Goal: Task Accomplishment & Management: Complete application form

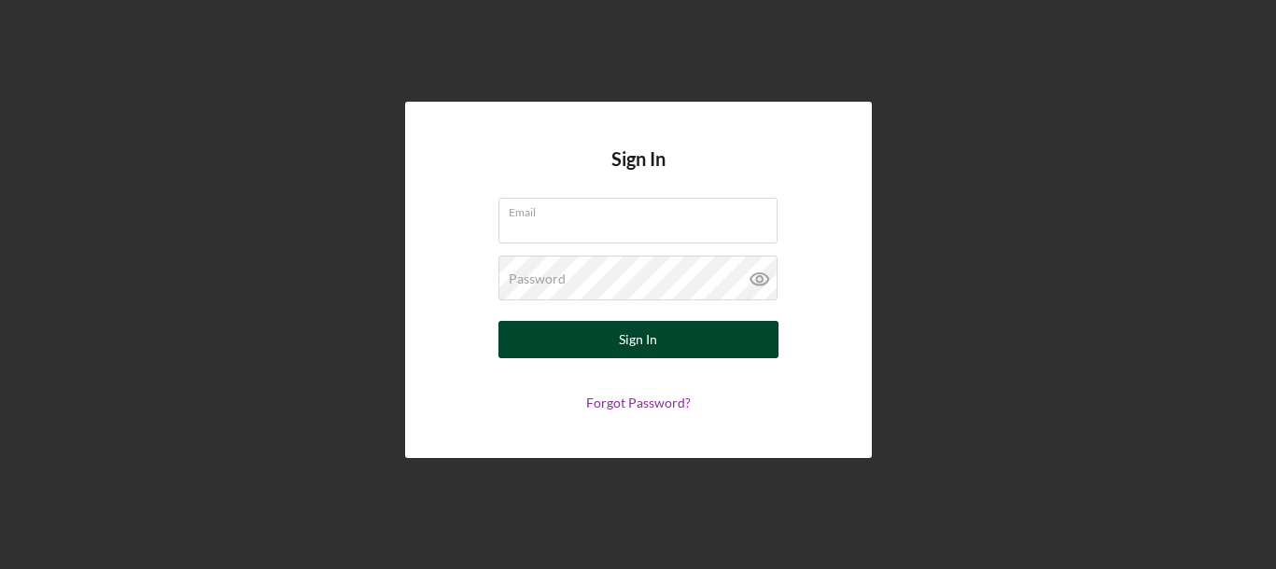
type input "[EMAIL_ADDRESS][DOMAIN_NAME]"
click at [639, 345] on div "Sign In" at bounding box center [638, 339] width 38 height 37
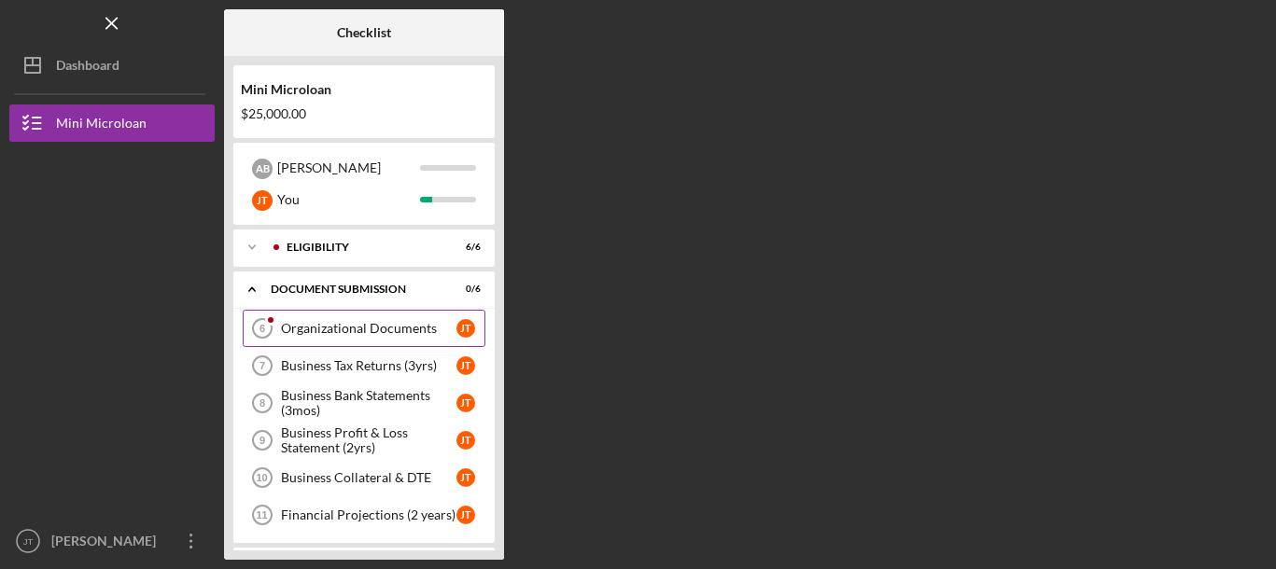
click at [406, 326] on div "Organizational Documents" at bounding box center [369, 328] width 176 height 15
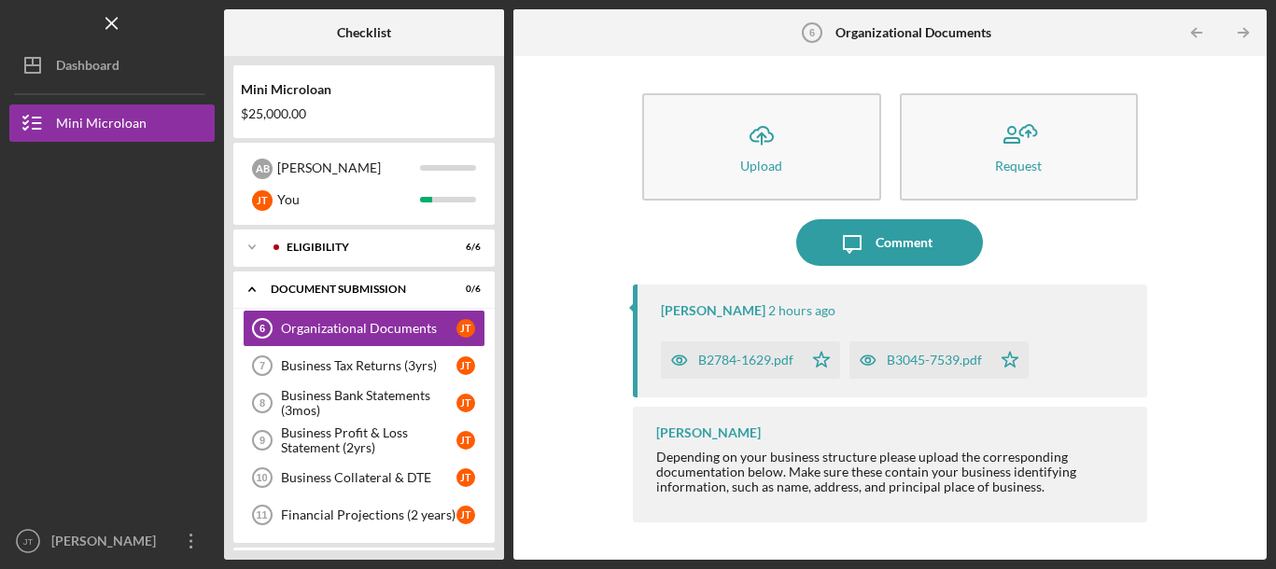
click at [754, 364] on div "B2784-1629.pdf" at bounding box center [745, 360] width 95 height 15
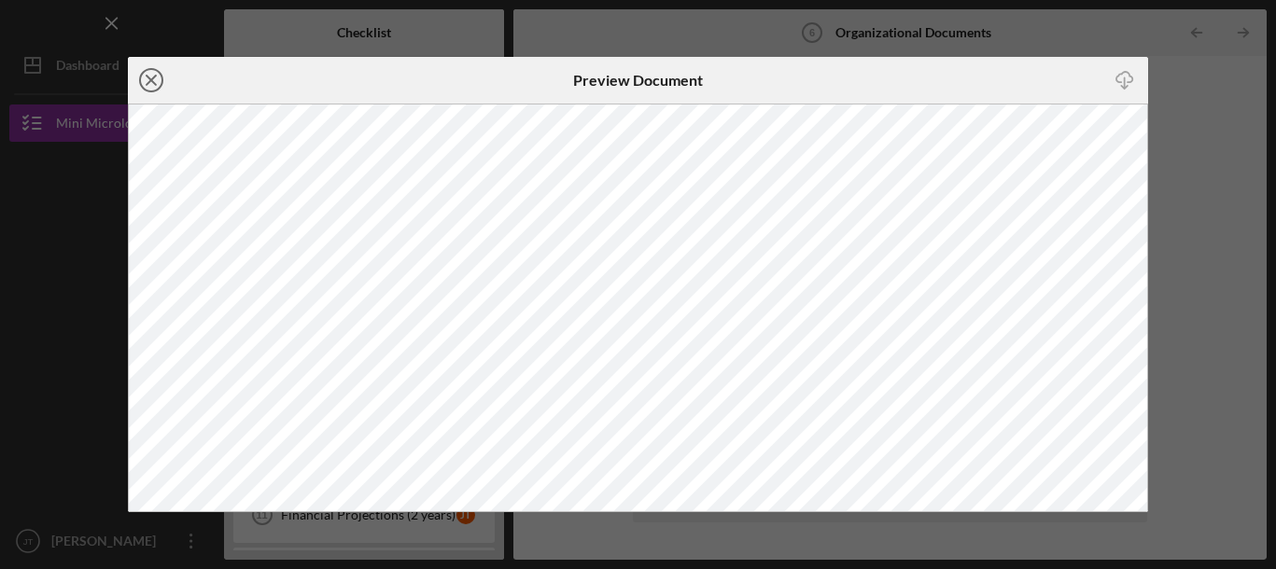
click at [153, 71] on icon "Icon/Close" at bounding box center [151, 80] width 47 height 47
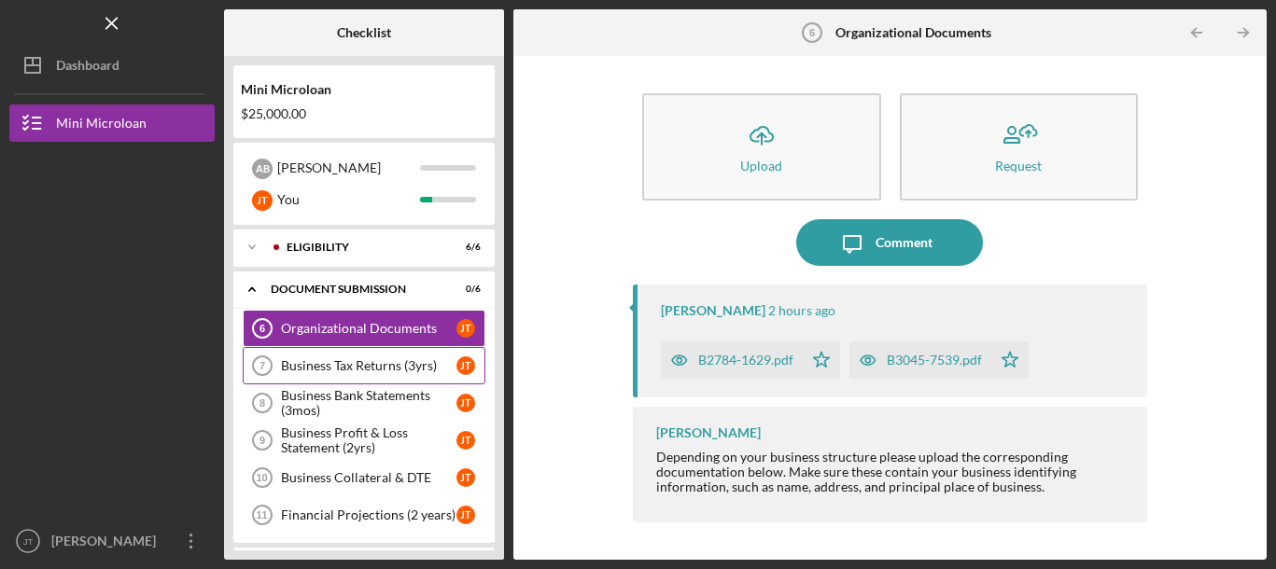
click at [342, 360] on div "Business Tax Returns (3yrs)" at bounding box center [369, 365] width 176 height 15
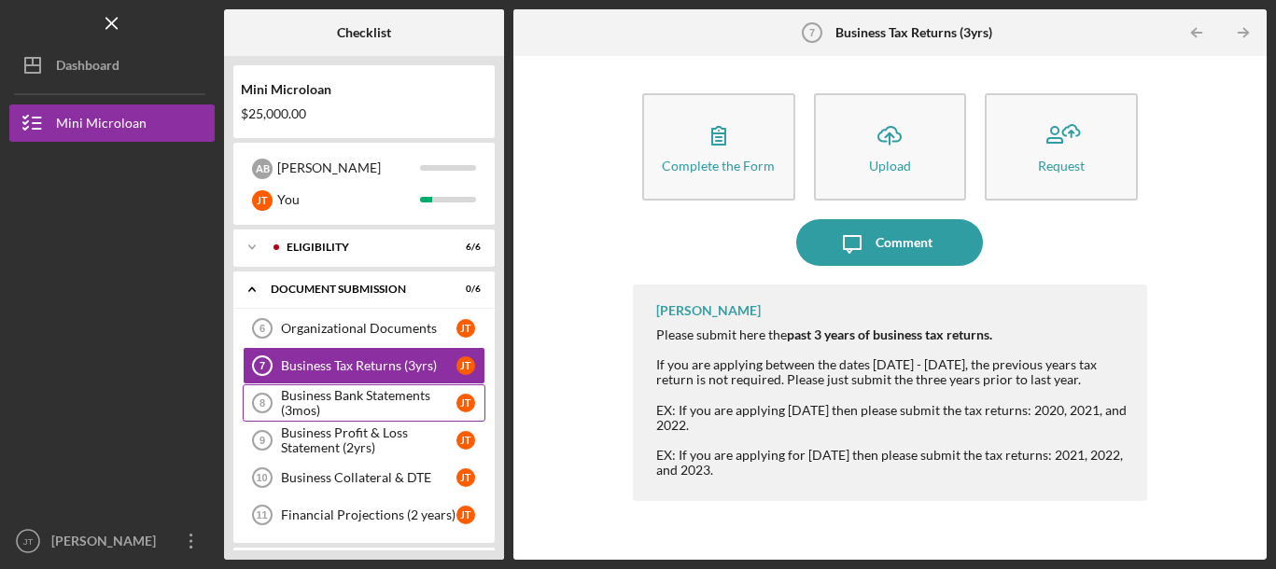
click at [341, 396] on div "Business Bank Statements (3mos)" at bounding box center [369, 403] width 176 height 30
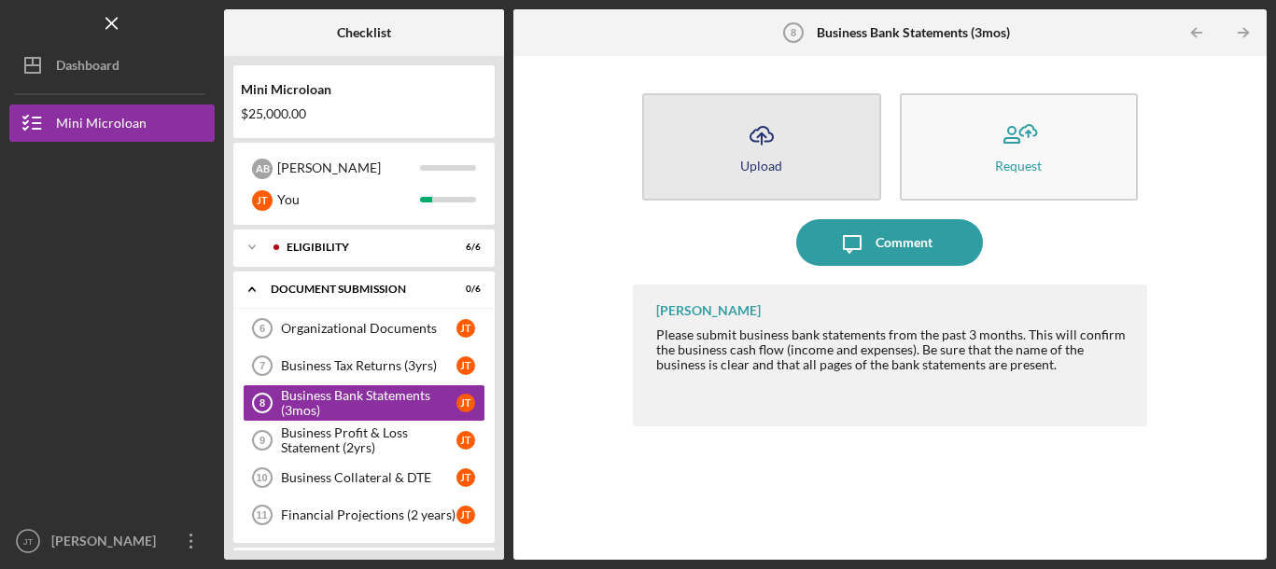
click at [752, 127] on icon "Icon/Upload" at bounding box center [761, 135] width 47 height 47
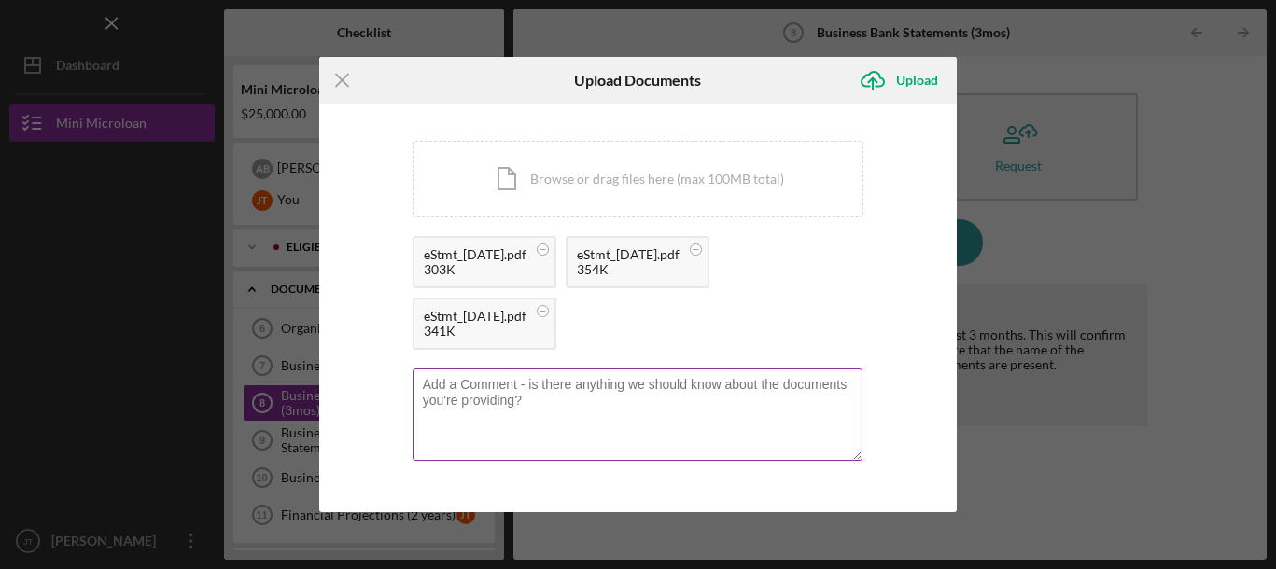
click at [460, 387] on textarea at bounding box center [638, 414] width 451 height 91
type textarea "f"
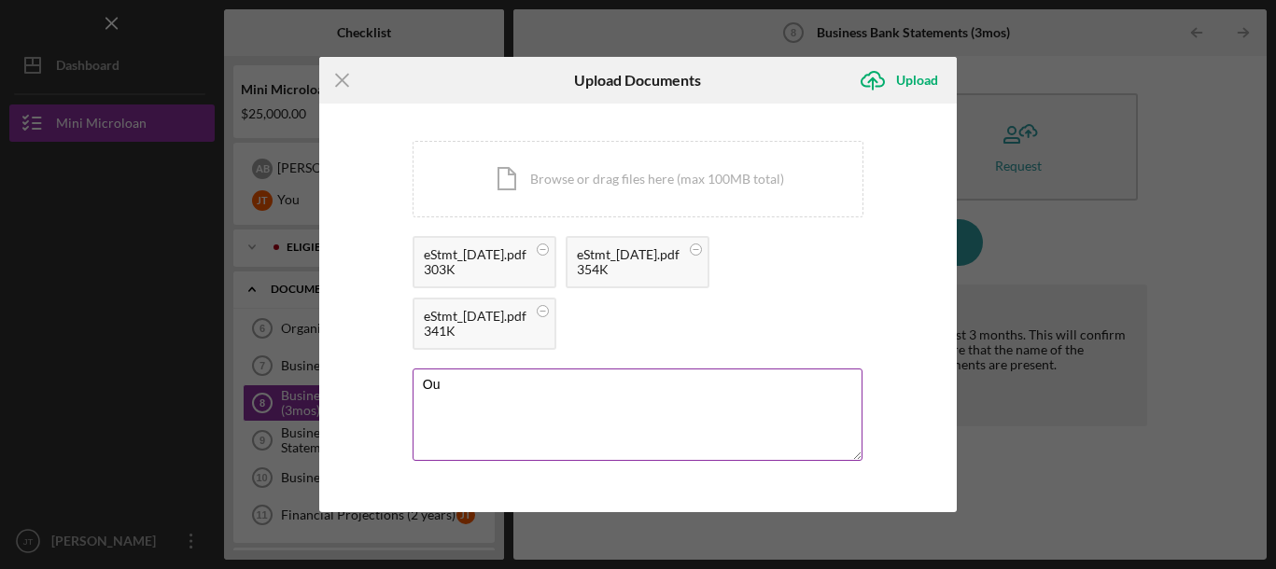
type textarea "O"
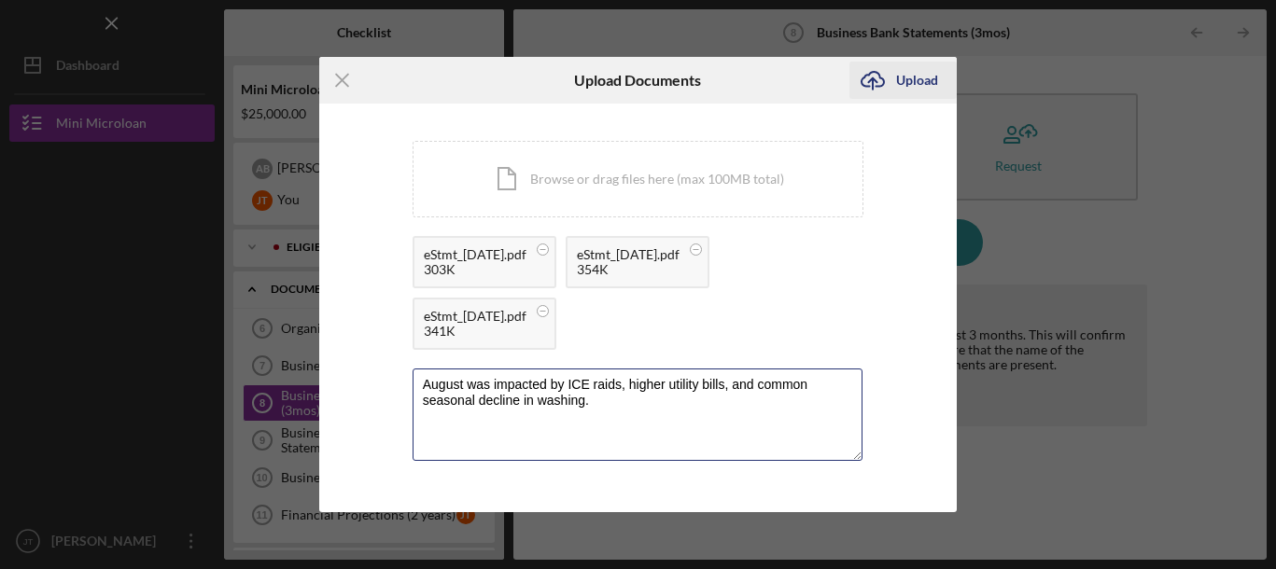
type textarea "August was impacted by ICE raids, higher utility bills, and common seasonal dec…"
click at [923, 81] on div "Upload" at bounding box center [917, 80] width 42 height 37
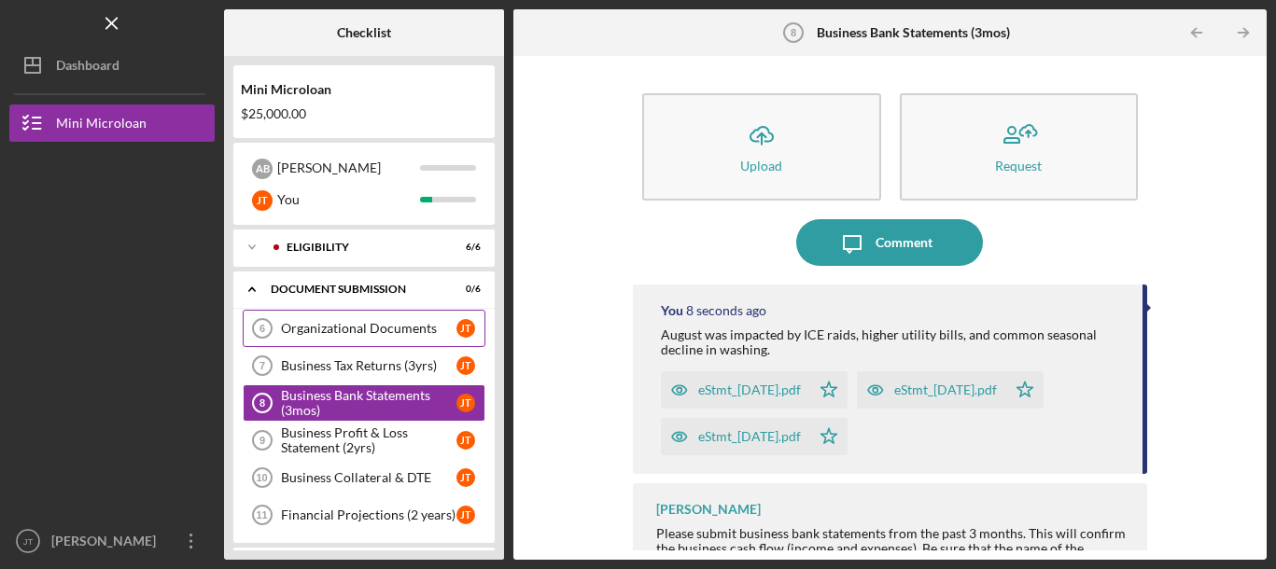
click at [421, 336] on div "Organizational Documents" at bounding box center [369, 328] width 176 height 15
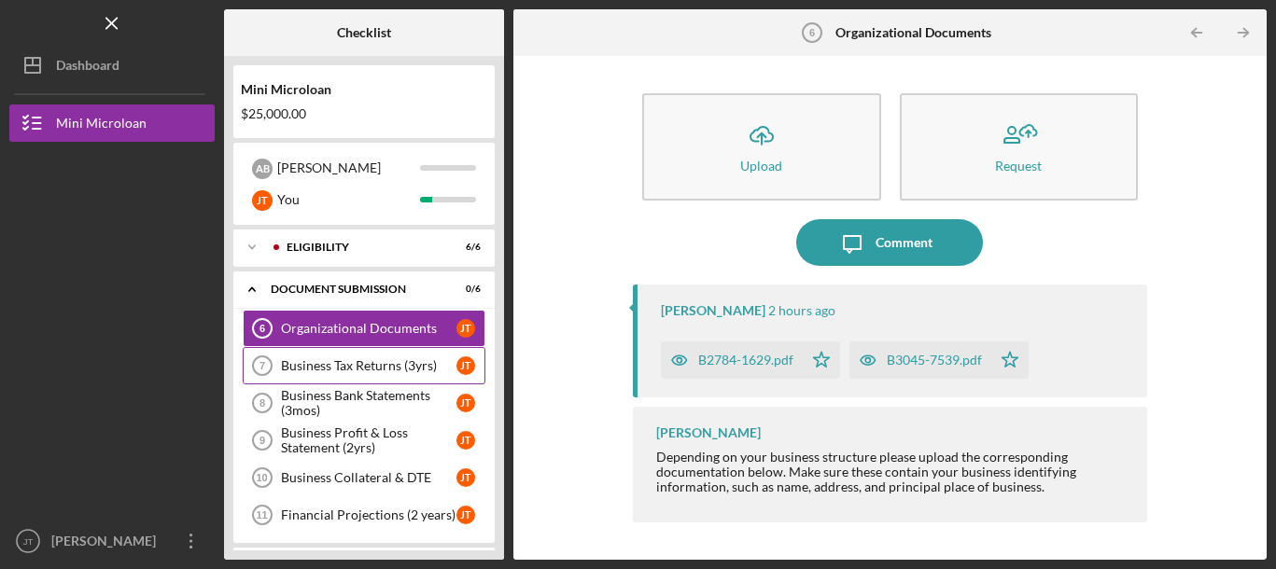
click at [407, 364] on div "Business Tax Returns (3yrs)" at bounding box center [369, 365] width 176 height 15
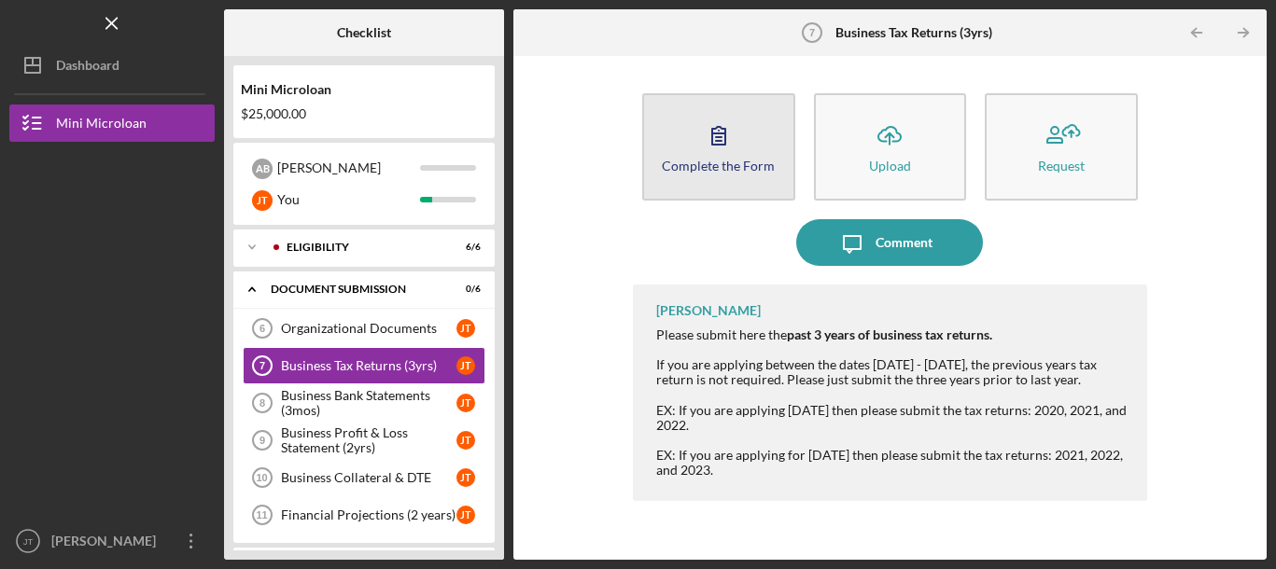
click at [695, 143] on icon "button" at bounding box center [718, 135] width 47 height 47
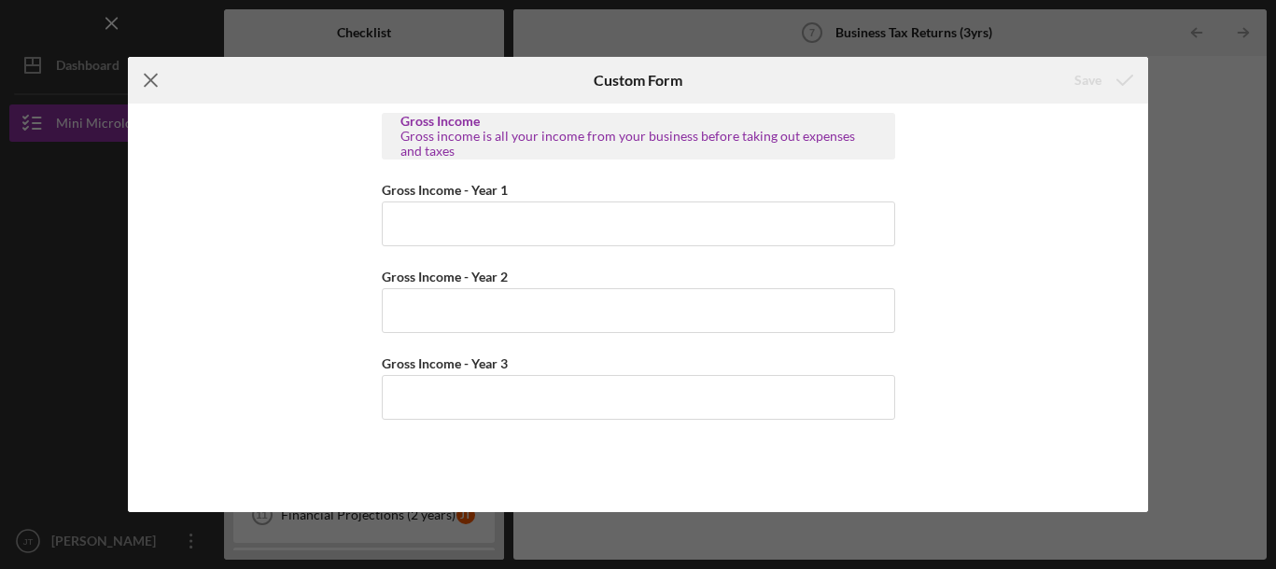
click at [149, 77] on icon "Icon/Menu Close" at bounding box center [151, 80] width 47 height 47
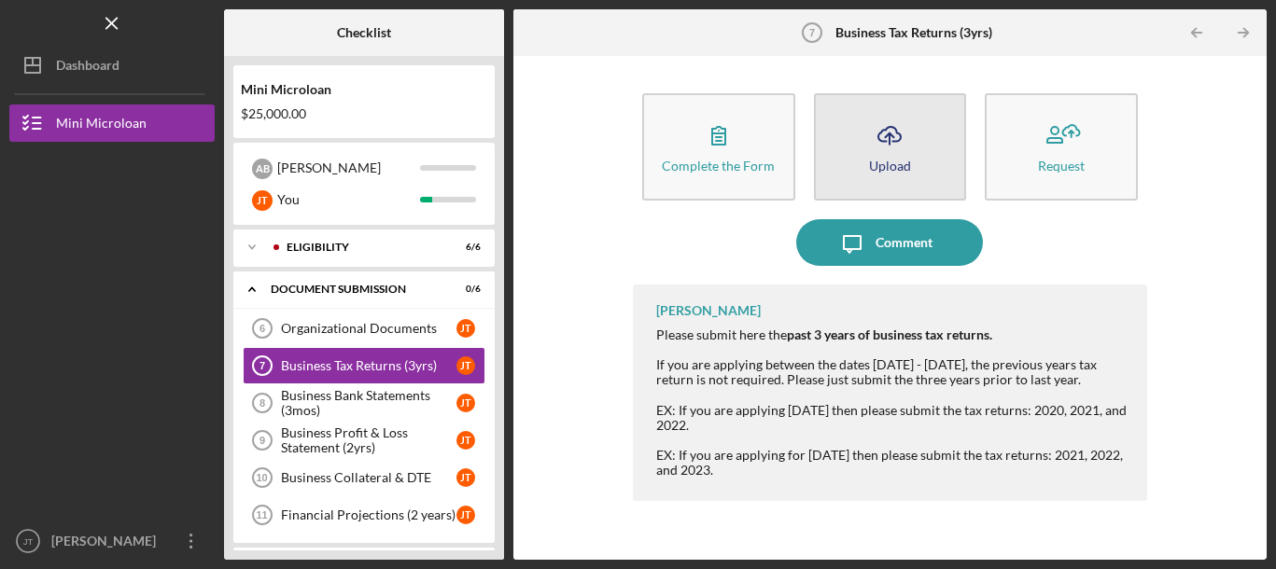
click at [908, 150] on icon "Icon/Upload" at bounding box center [889, 135] width 47 height 47
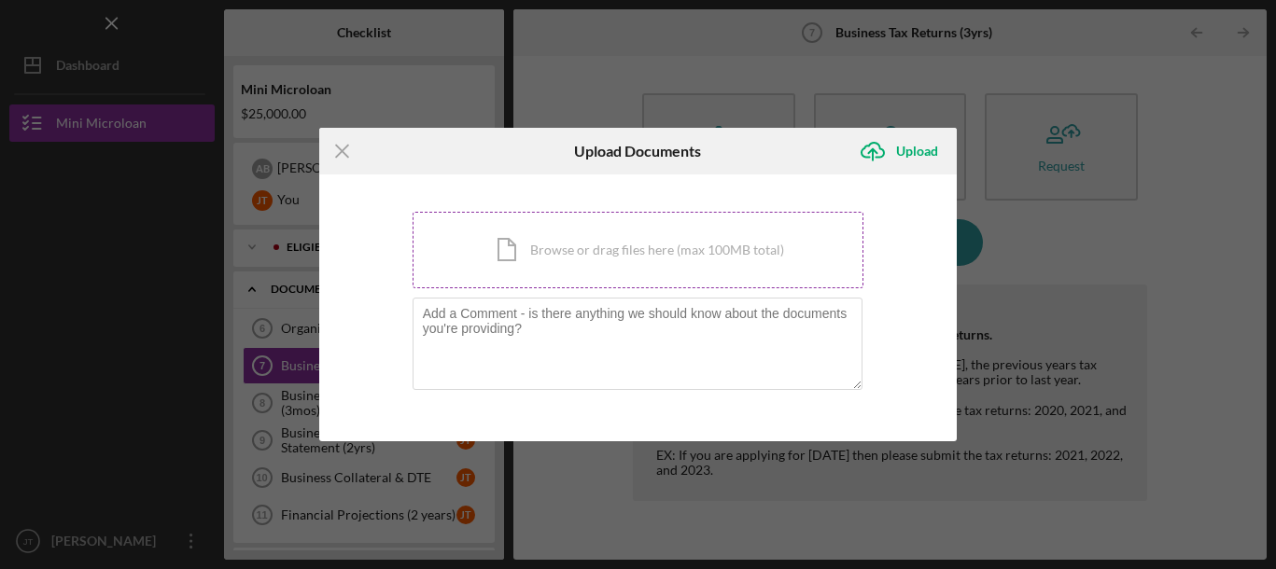
click at [696, 255] on div "Icon/Document Browse or drag files here (max 100MB total) Tap to choose files o…" at bounding box center [639, 250] width 452 height 77
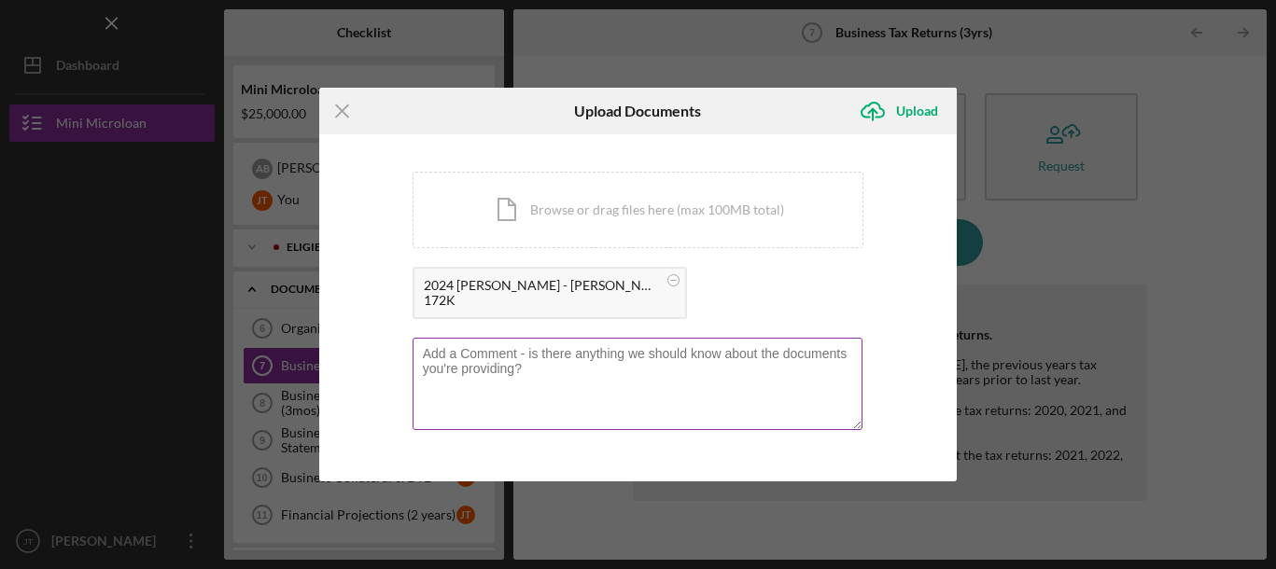
click at [473, 358] on textarea at bounding box center [638, 383] width 451 height 91
drag, startPoint x: 724, startPoint y: 354, endPoint x: 749, endPoint y: 342, distance: 27.1
click at [725, 354] on textarea "Our 2024 taxes for the laundromat are only for a quater (Sept - [DATE])" at bounding box center [638, 383] width 451 height 91
click at [855, 359] on textarea "Our 2024 taxes for the laundromat are only for a quarter (Sept - [DATE])" at bounding box center [638, 383] width 451 height 91
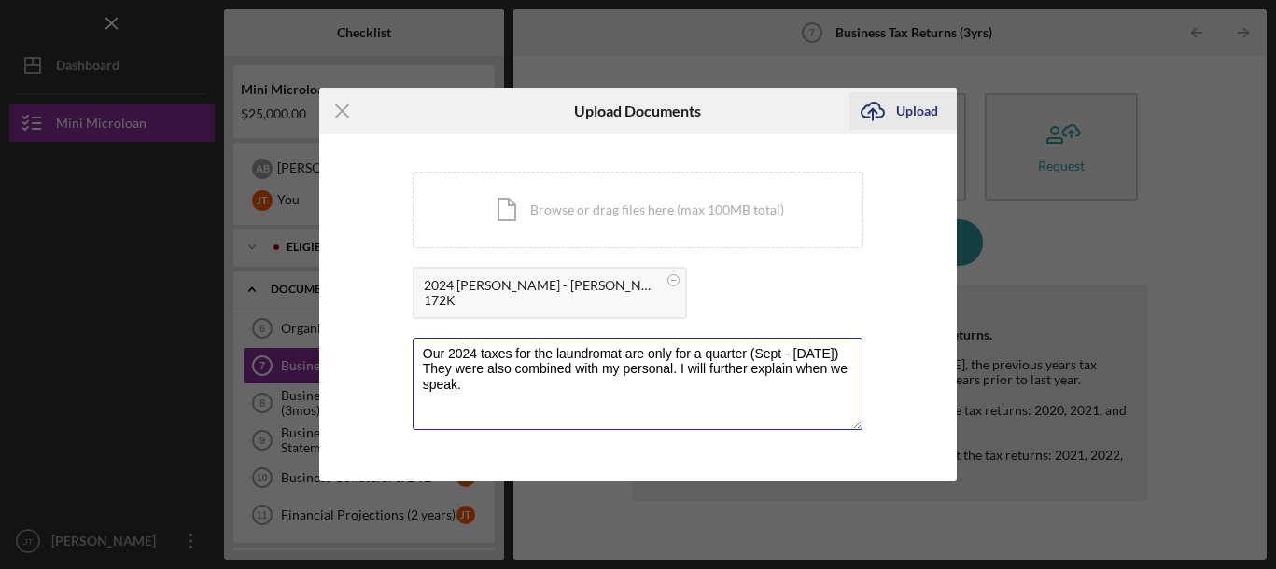
type textarea "Our 2024 taxes for the laundromat are only for a quarter (Sept - [DATE]) They w…"
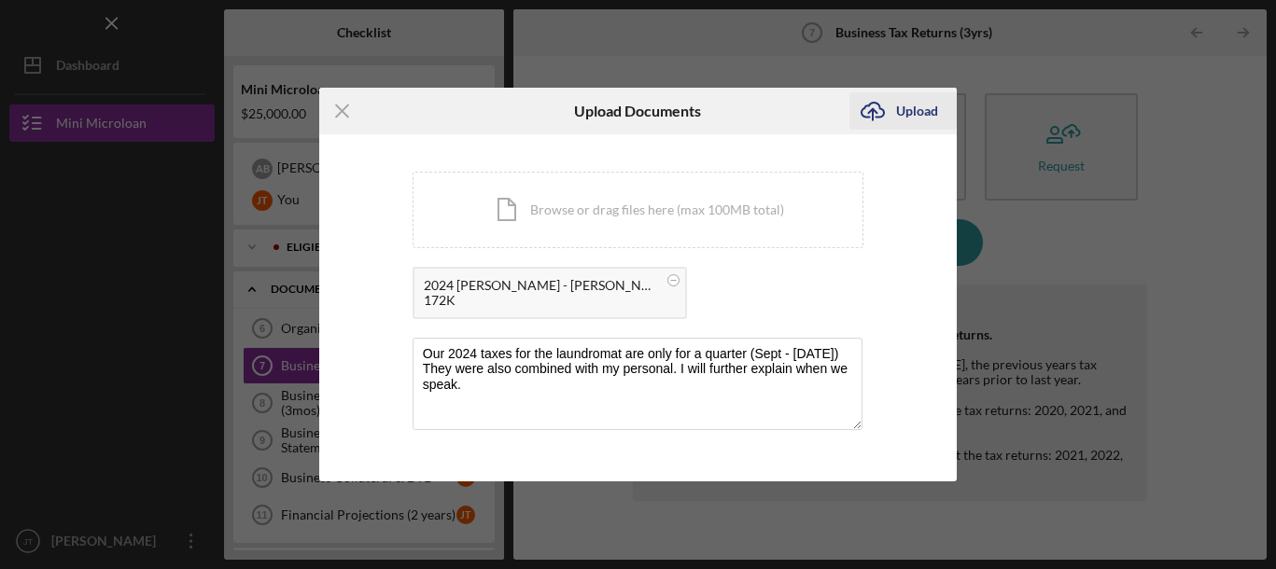
click at [928, 113] on div "Upload" at bounding box center [917, 110] width 42 height 37
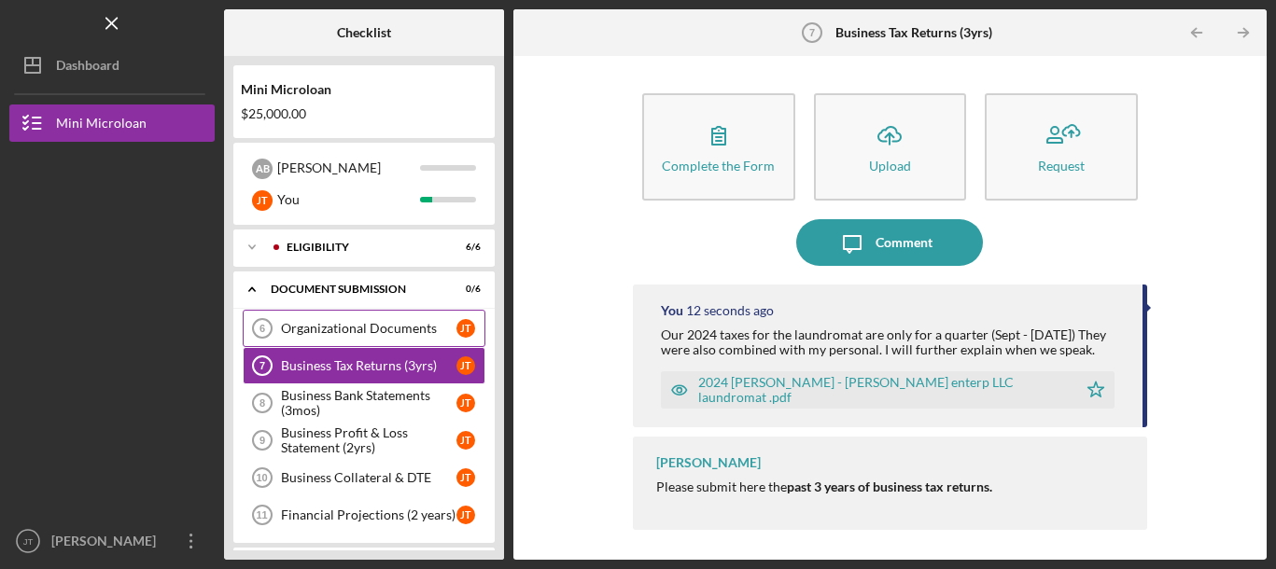
click at [388, 340] on link "Organizational Documents 6 Organizational Documents [PERSON_NAME]" at bounding box center [364, 328] width 243 height 37
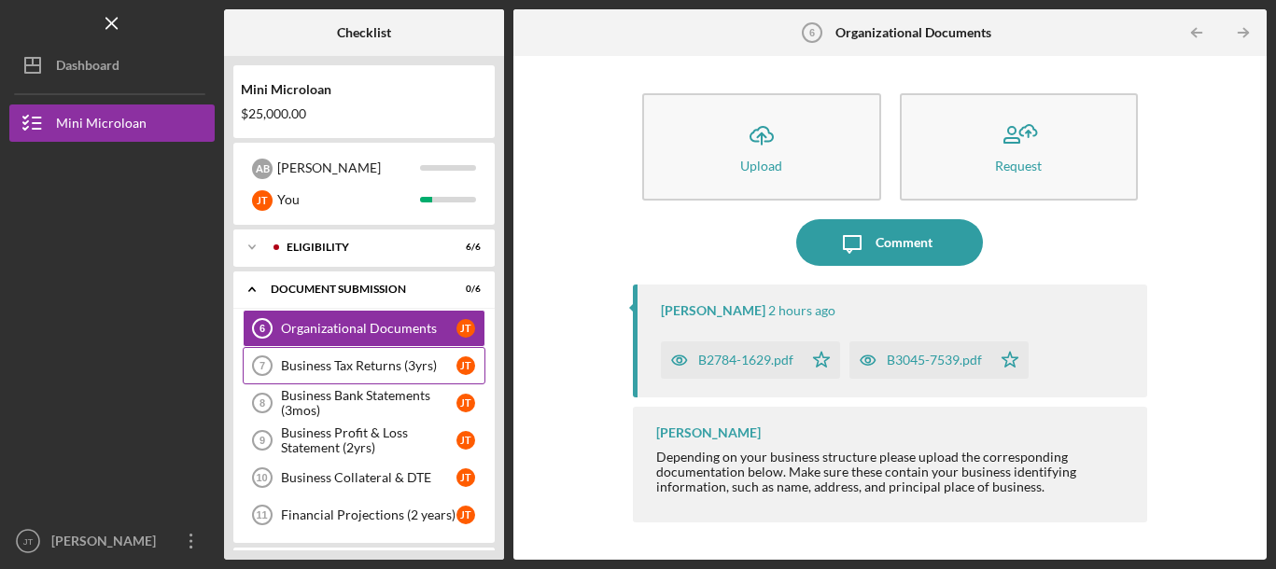
click at [382, 366] on div "Business Tax Returns (3yrs)" at bounding box center [369, 365] width 176 height 15
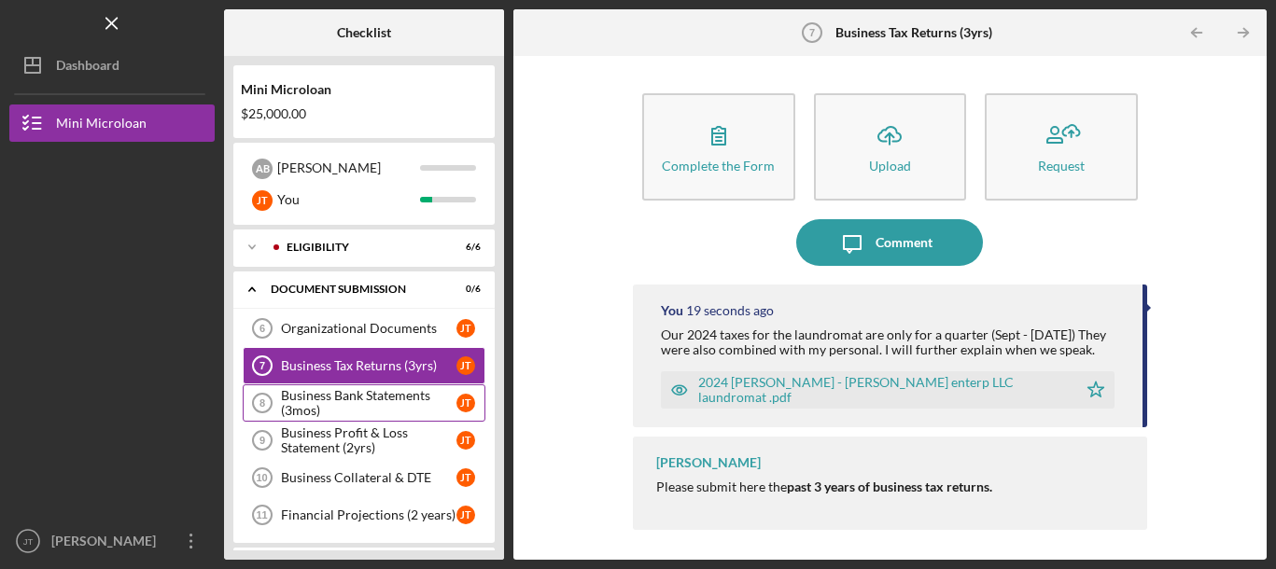
click at [372, 398] on div "Business Bank Statements (3mos)" at bounding box center [369, 403] width 176 height 30
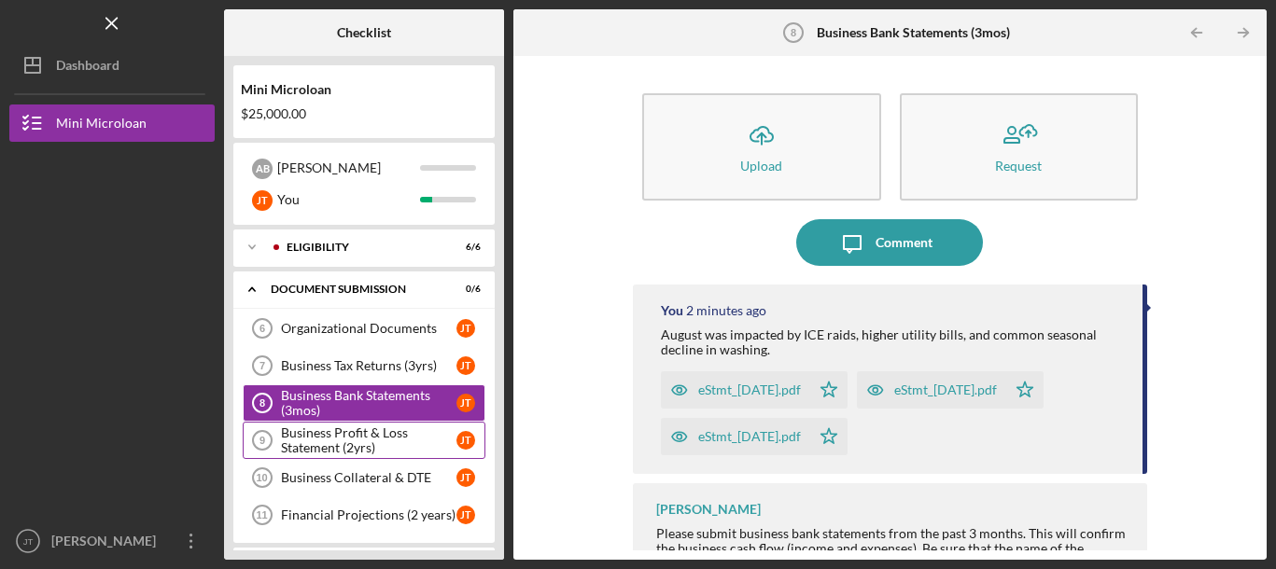
click at [371, 442] on div "Business Profit & Loss Statement (2yrs)" at bounding box center [369, 441] width 176 height 30
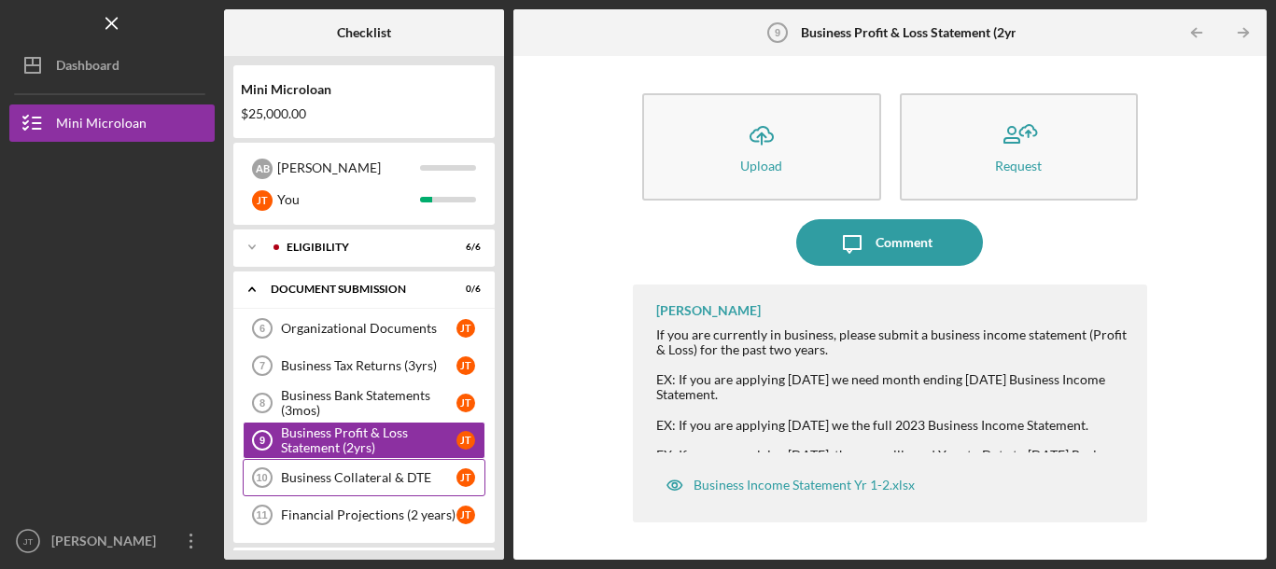
click at [376, 467] on link "Business Collateral & DTE 10 Business Collateral & DTE [PERSON_NAME]" at bounding box center [364, 477] width 243 height 37
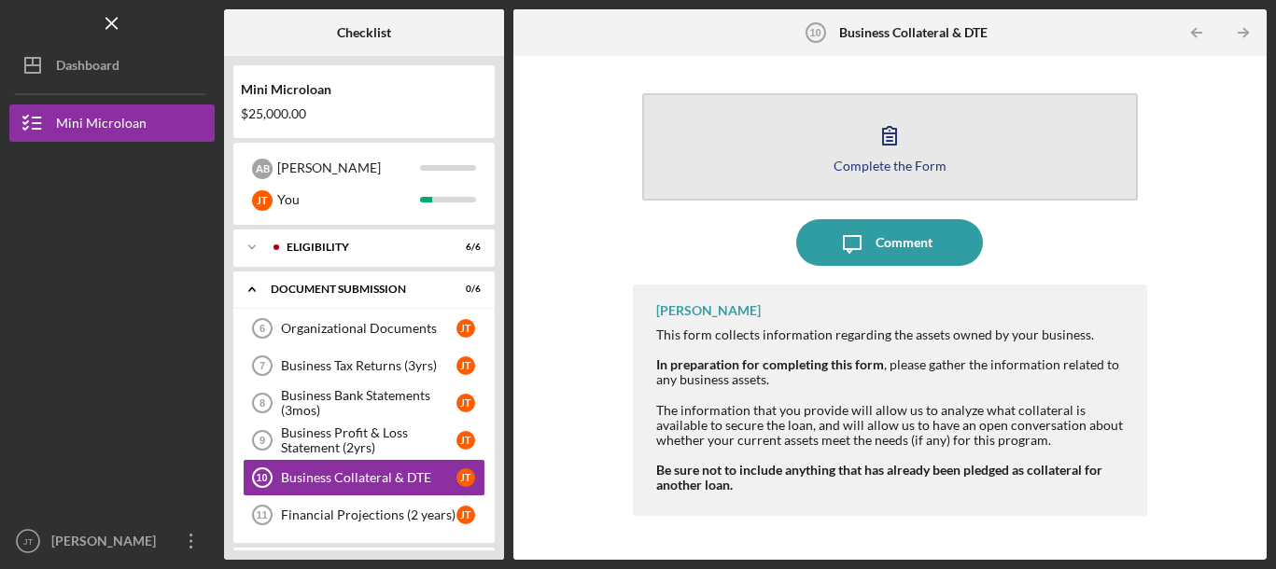
click at [869, 126] on icon "button" at bounding box center [889, 135] width 47 height 47
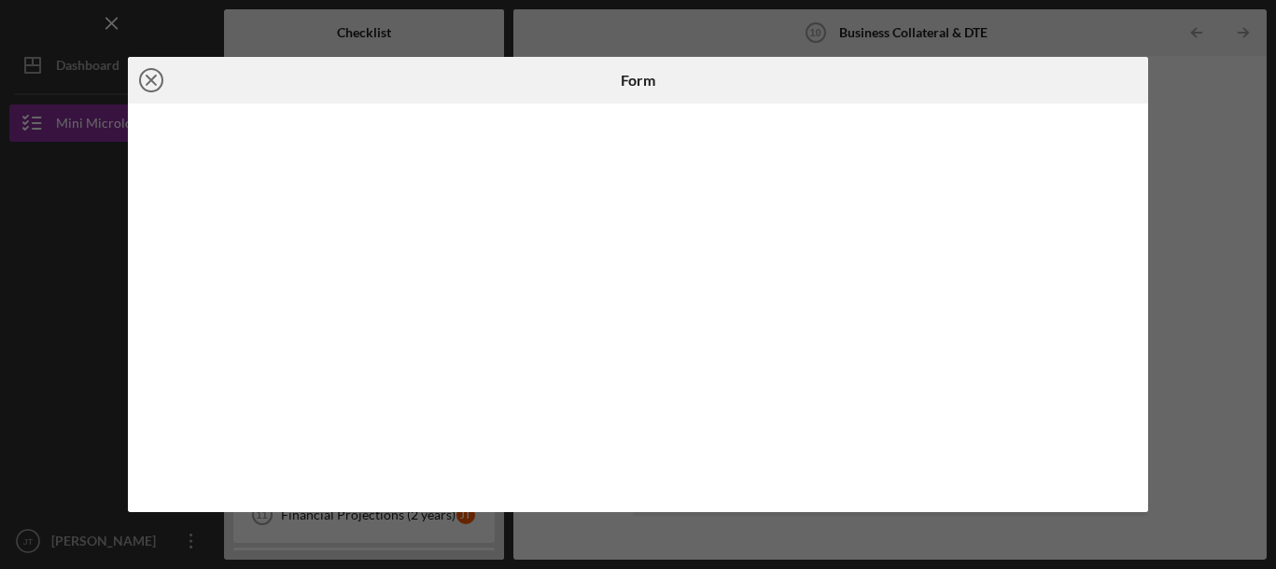
click at [148, 80] on icon "Icon/Close" at bounding box center [151, 80] width 47 height 47
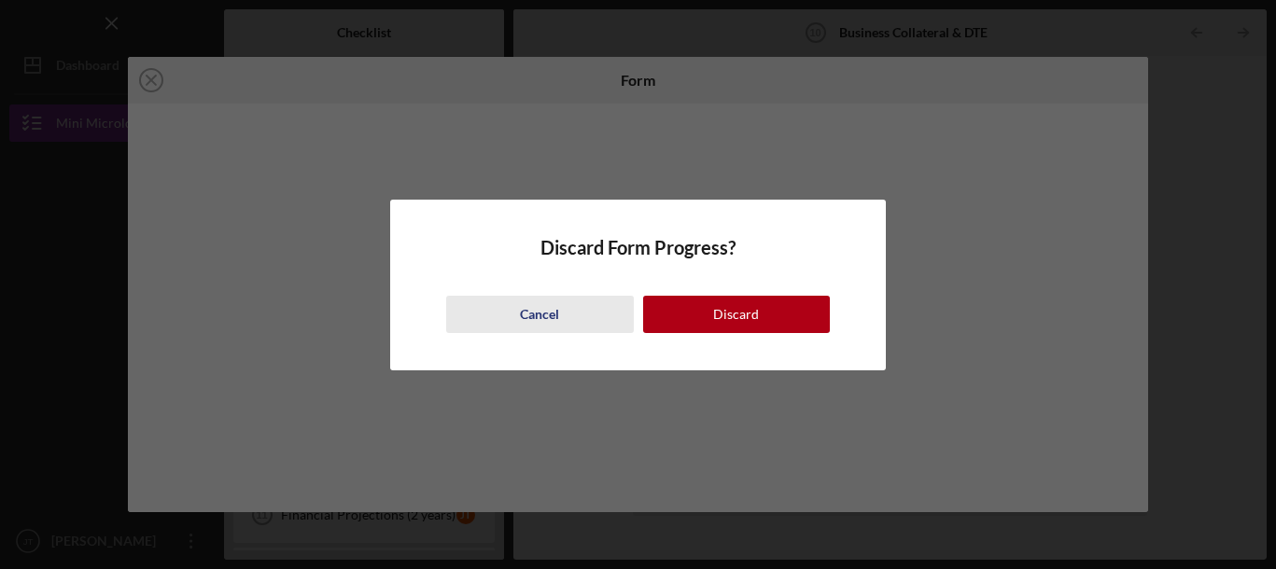
click at [536, 310] on div "Cancel" at bounding box center [539, 314] width 39 height 37
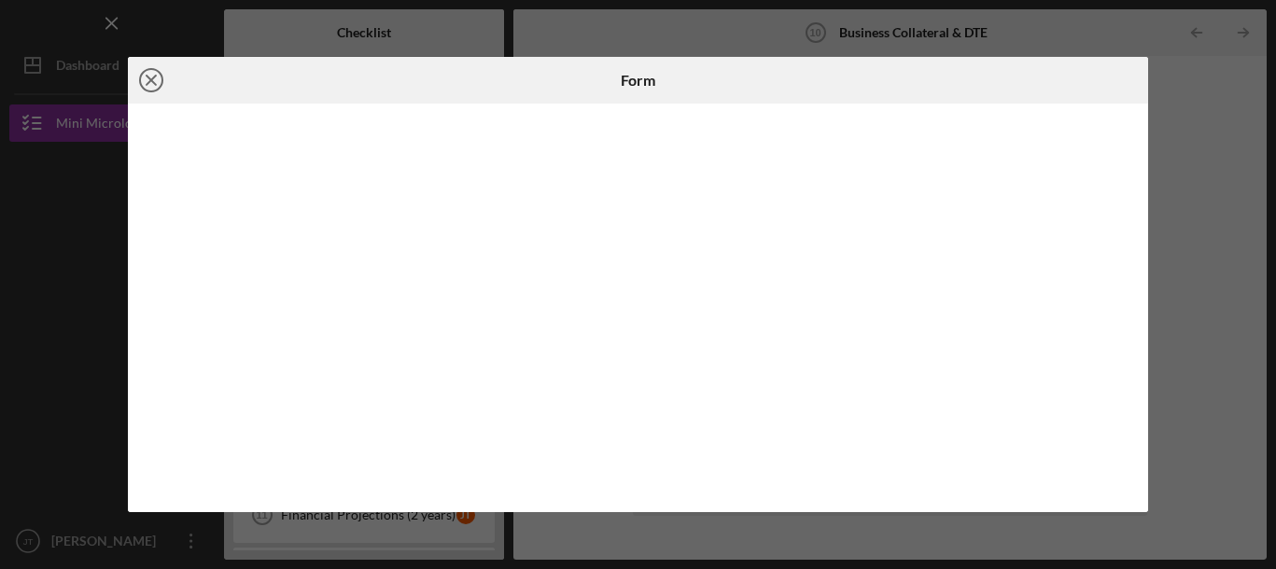
click at [150, 82] on icon "Icon/Close" at bounding box center [151, 80] width 47 height 47
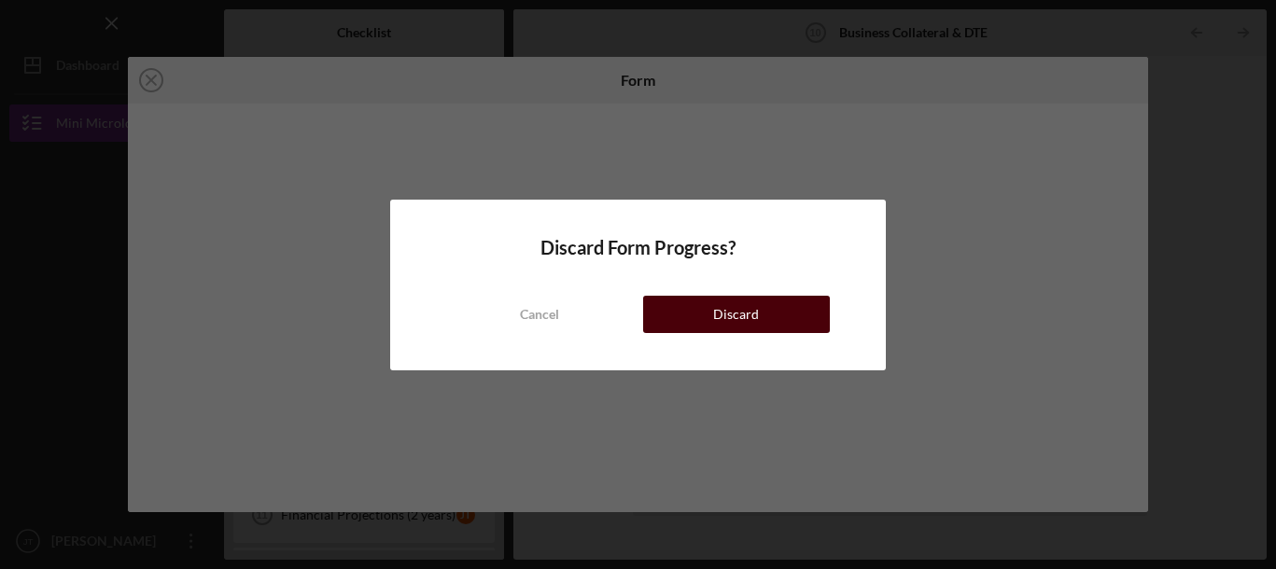
click at [693, 323] on button "Discard" at bounding box center [736, 314] width 187 height 37
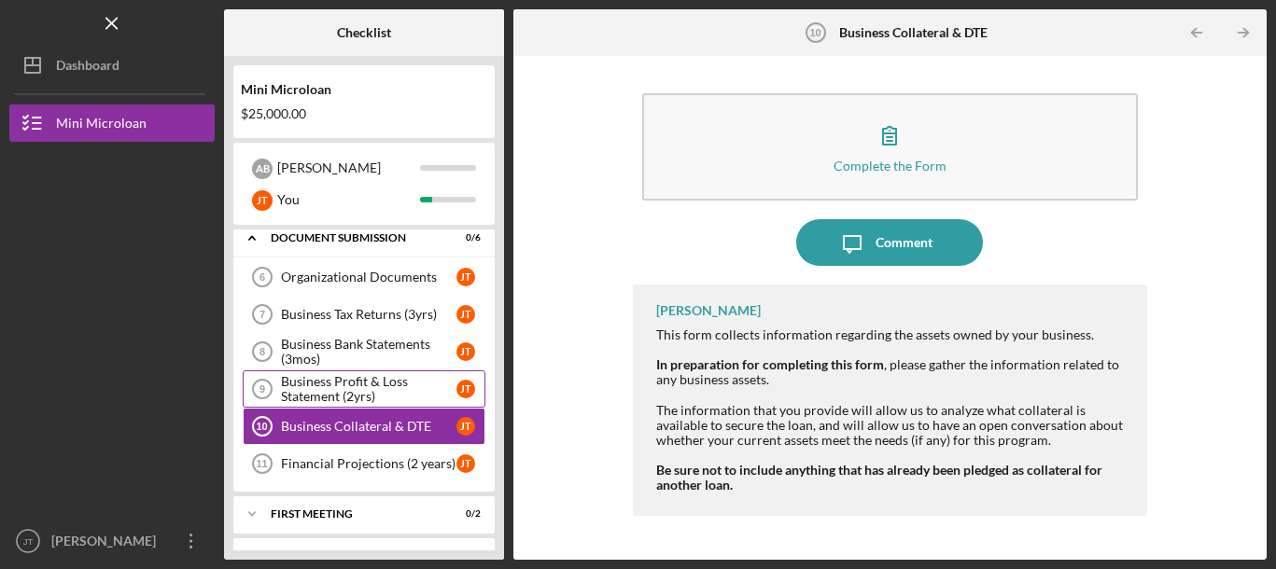
scroll to position [58, 0]
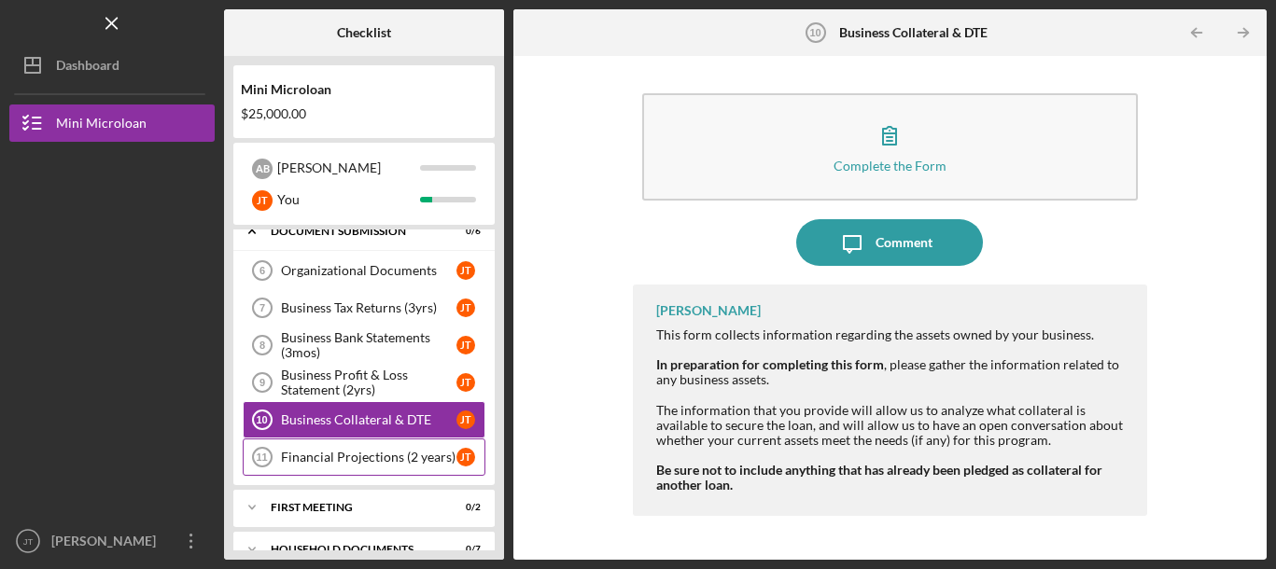
click at [415, 456] on div "Financial Projections (2 years)" at bounding box center [369, 457] width 176 height 15
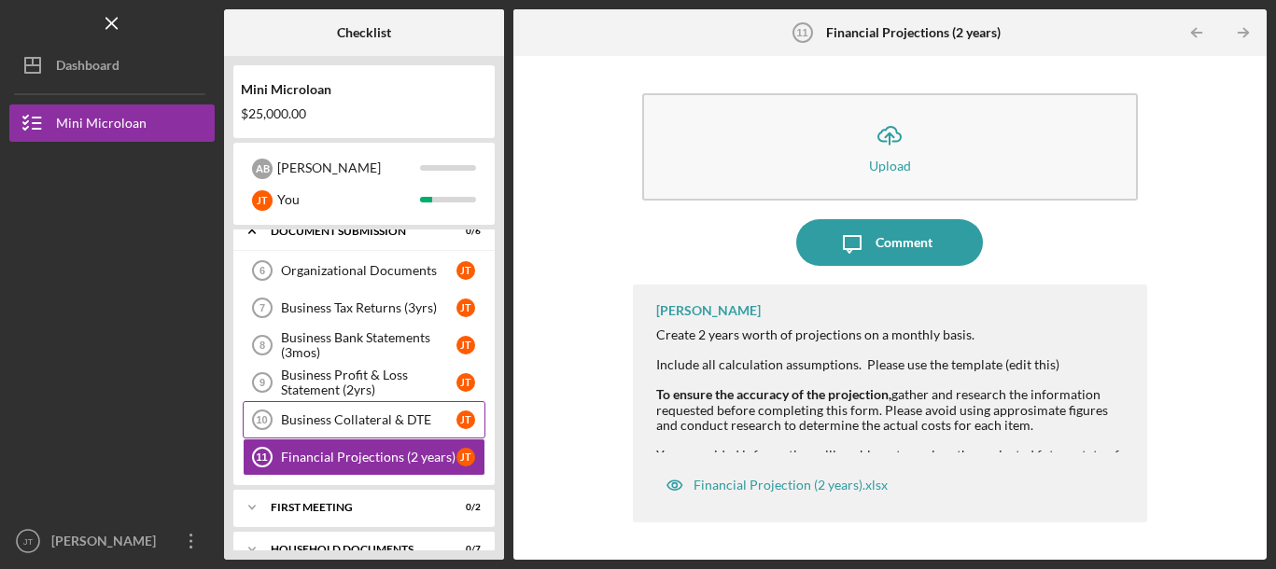
click at [391, 420] on div "Business Collateral & DTE" at bounding box center [369, 420] width 176 height 15
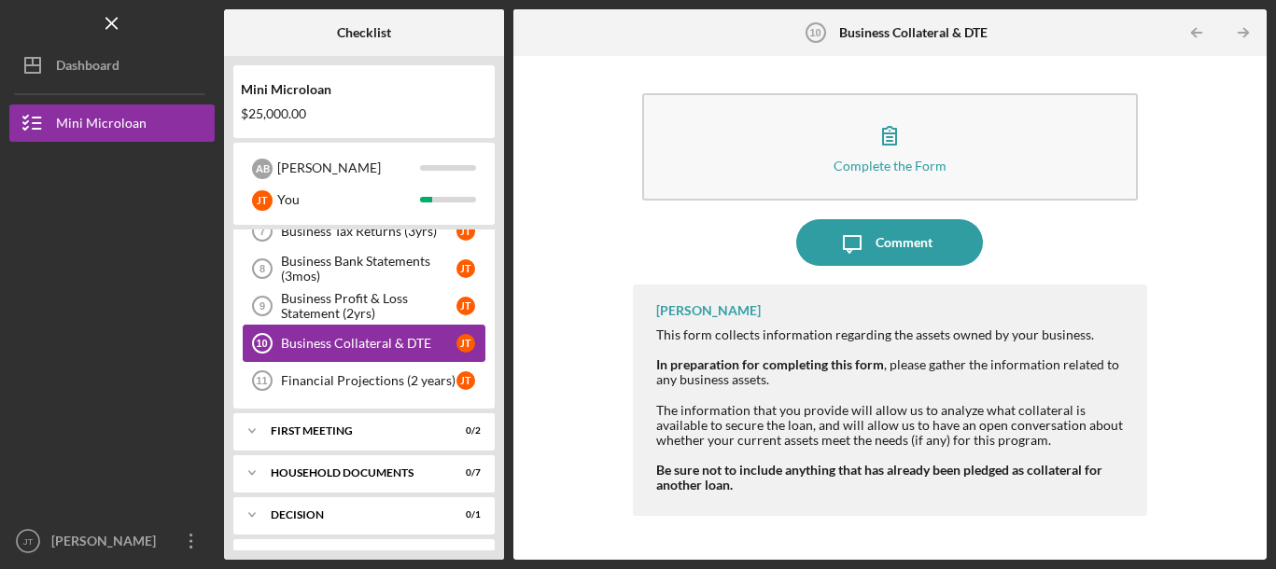
scroll to position [135, 0]
click at [309, 428] on div "First Meeting" at bounding box center [371, 430] width 201 height 11
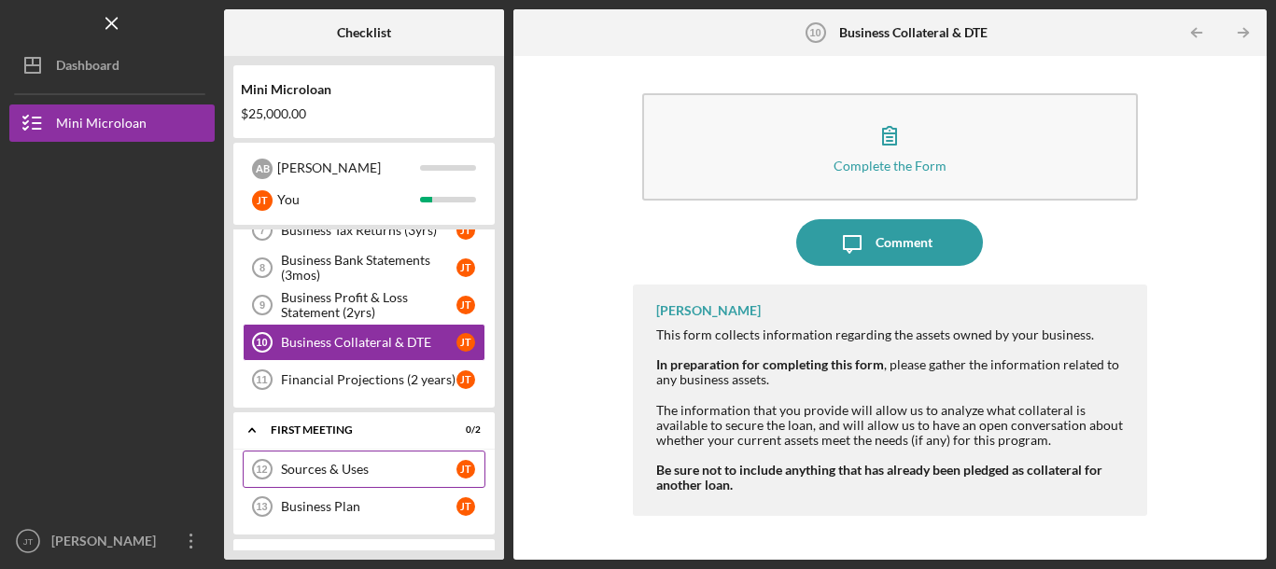
click at [316, 466] on div "Sources & Uses" at bounding box center [369, 469] width 176 height 15
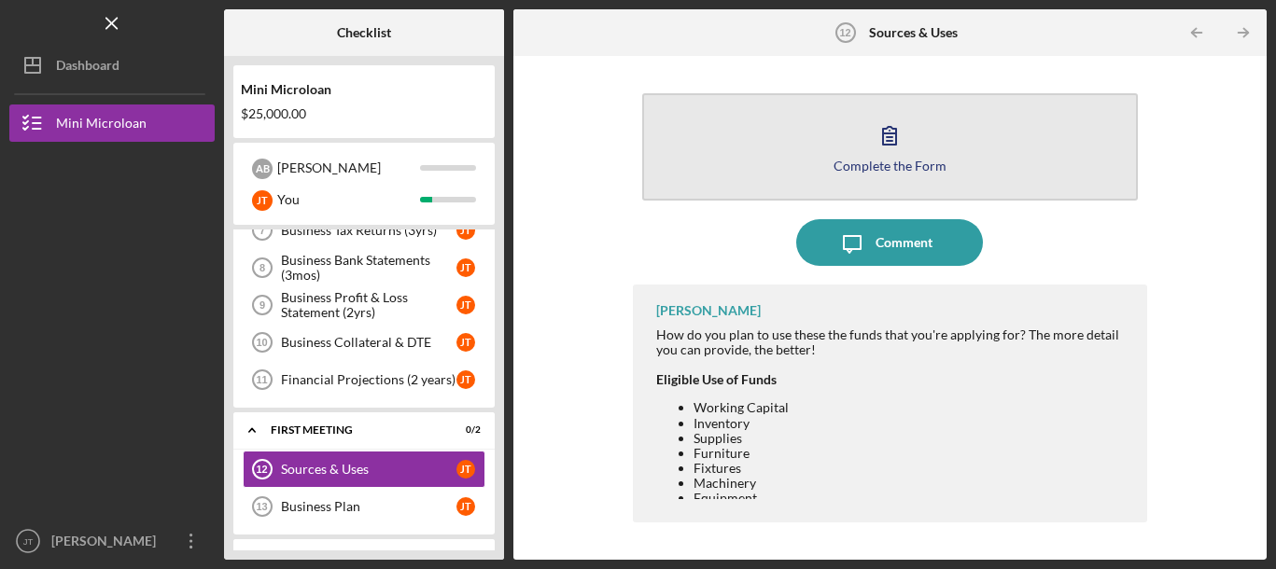
click at [895, 137] on icon "button" at bounding box center [889, 136] width 13 height 18
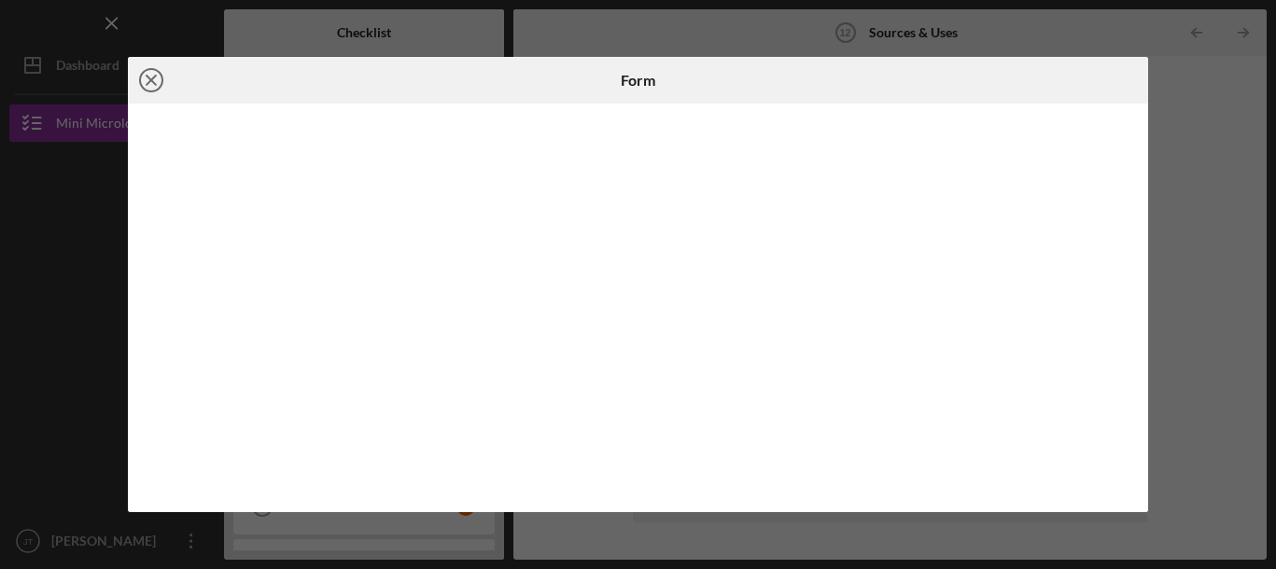
click at [149, 76] on icon "Icon/Close" at bounding box center [151, 80] width 47 height 47
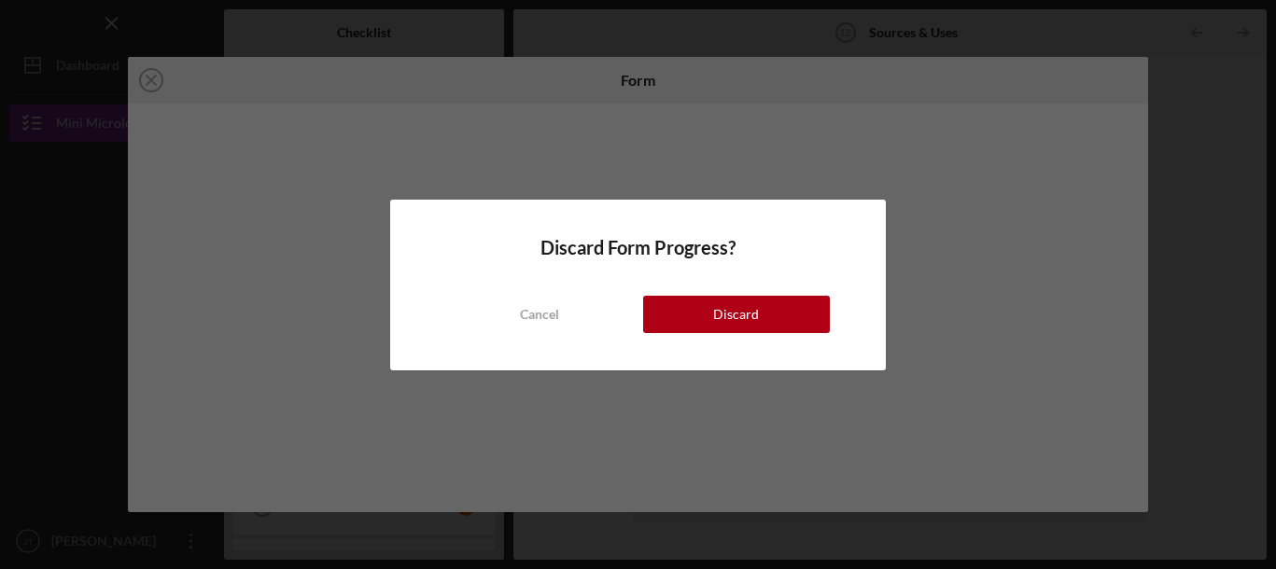
click at [591, 352] on div "Discard Form Progress? Cancel Discard" at bounding box center [637, 285] width 495 height 171
click at [550, 362] on div "Discard Form Progress? Cancel Discard" at bounding box center [637, 285] width 495 height 171
click at [480, 359] on div "Discard Form Progress? Cancel Discard" at bounding box center [637, 285] width 495 height 171
click at [530, 317] on div "Cancel" at bounding box center [539, 314] width 39 height 37
